Goal: Task Accomplishment & Management: Use online tool/utility

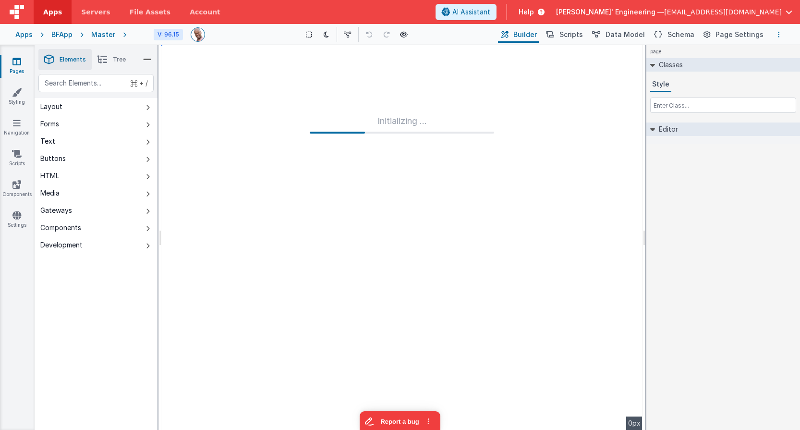
click at [783, 35] on button "Options" at bounding box center [779, 35] width 12 height 12
click at [730, 84] on link "Rollback" at bounding box center [731, 88] width 107 height 18
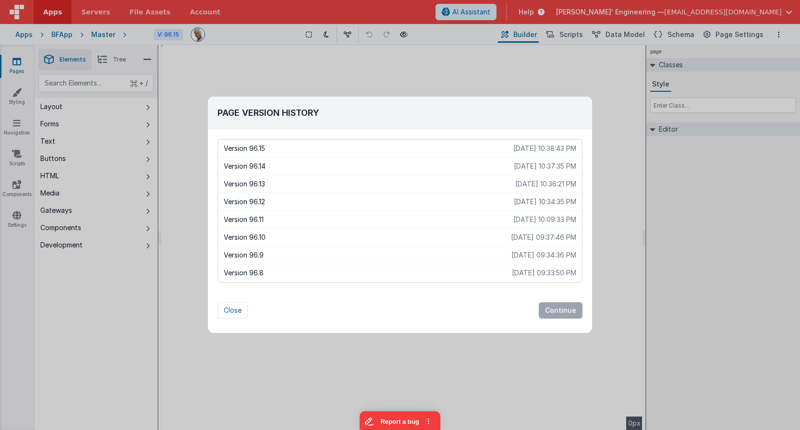
click at [294, 152] on p "Version 96.15" at bounding box center [369, 149] width 290 height 10
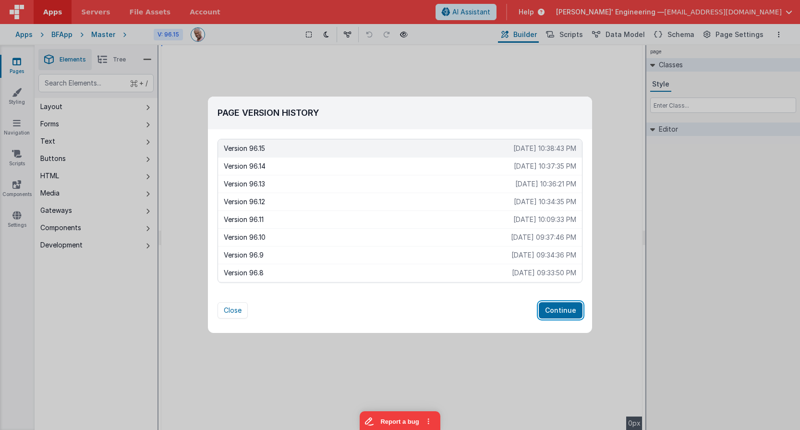
click at [556, 310] on button "Continue" at bounding box center [561, 310] width 44 height 16
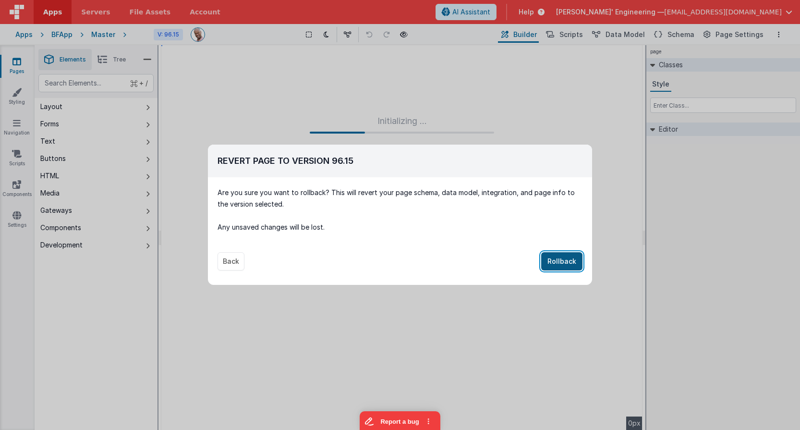
click at [560, 265] on button "Rollback" at bounding box center [561, 261] width 41 height 18
